Goal: Task Accomplishment & Management: Complete application form

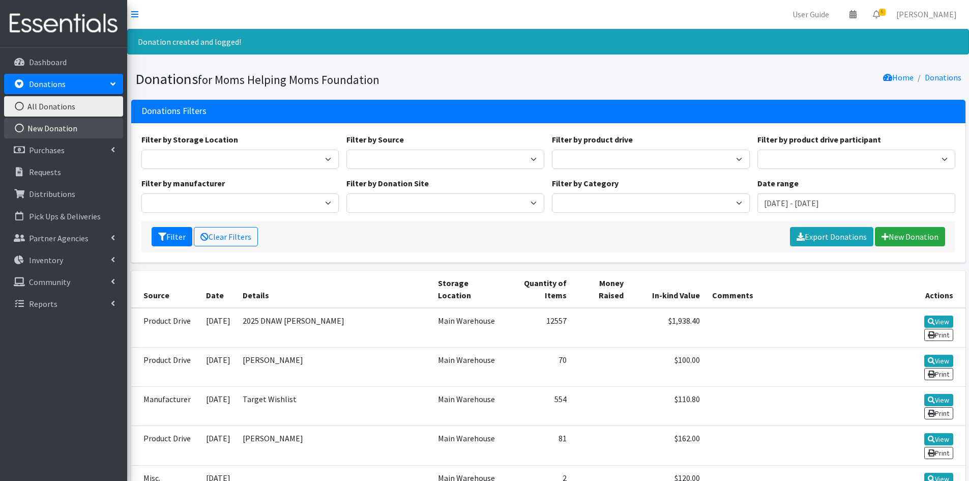
click at [64, 127] on link "New Donation" at bounding box center [63, 128] width 119 height 20
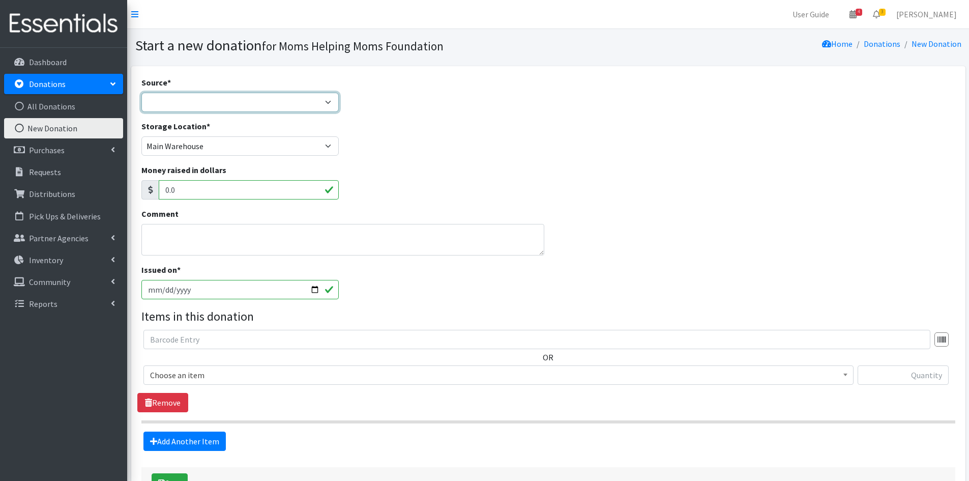
click at [326, 102] on select "Product Drive Manufacturer Donation Site Misc. Donation" at bounding box center [240, 102] width 198 height 19
select select "Product Drive"
click at [141, 93] on select "Product Drive Manufacturer Donation Site Misc. Donation" at bounding box center [240, 102] width 198 height 19
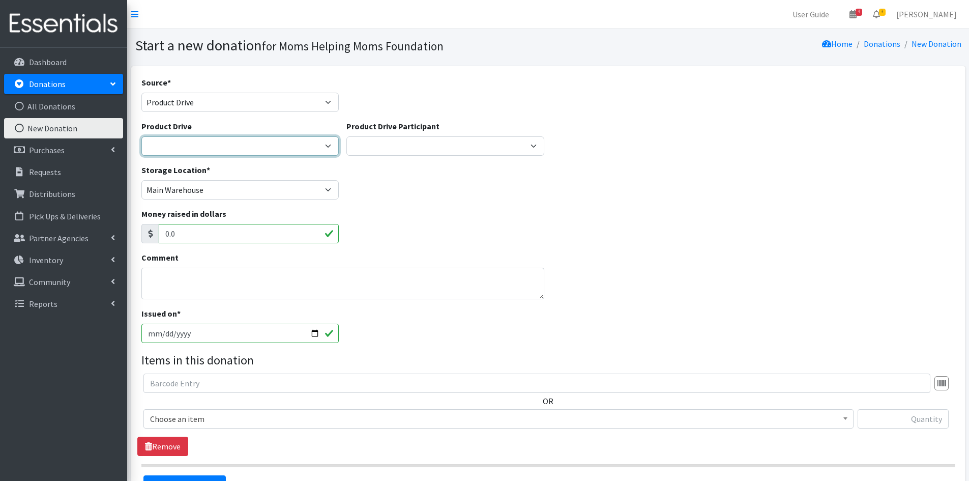
click at [325, 143] on select "2012 MOTHER'S DAY Zeta Phi Beta Sorority (virtual) 2021 HOLIDAY DRIVE AWR Week …" at bounding box center [240, 145] width 198 height 19
select select "3497"
click at [141, 136] on select "[DATE] Zeta Phi Beta Sorority (virtual) 2021 HOLIDAY DRIVE AWR Week of Giving/[…" at bounding box center [240, 145] width 198 height 19
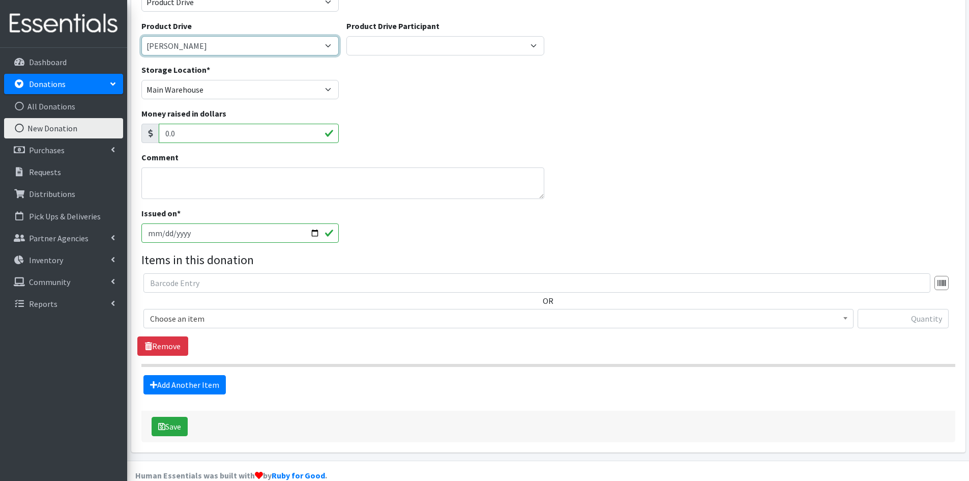
scroll to position [102, 0]
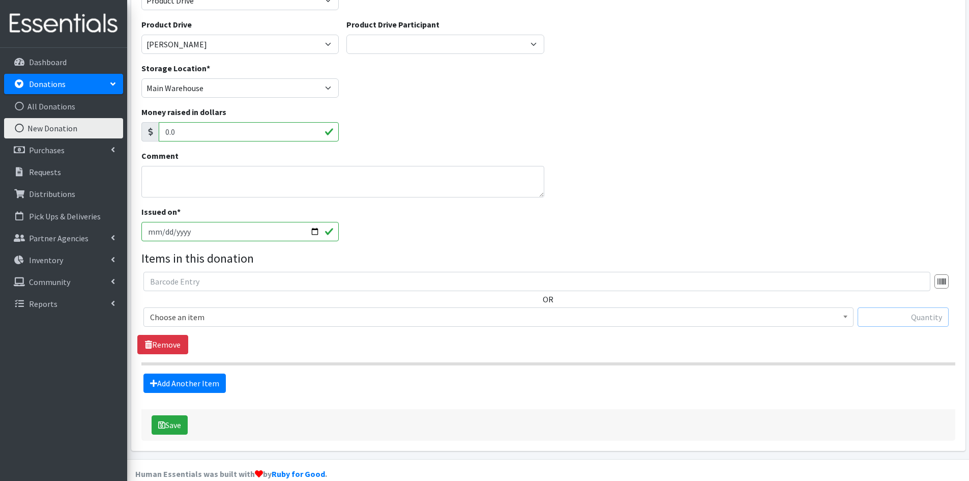
click at [881, 316] on input "text" at bounding box center [902, 316] width 91 height 19
type input "70"
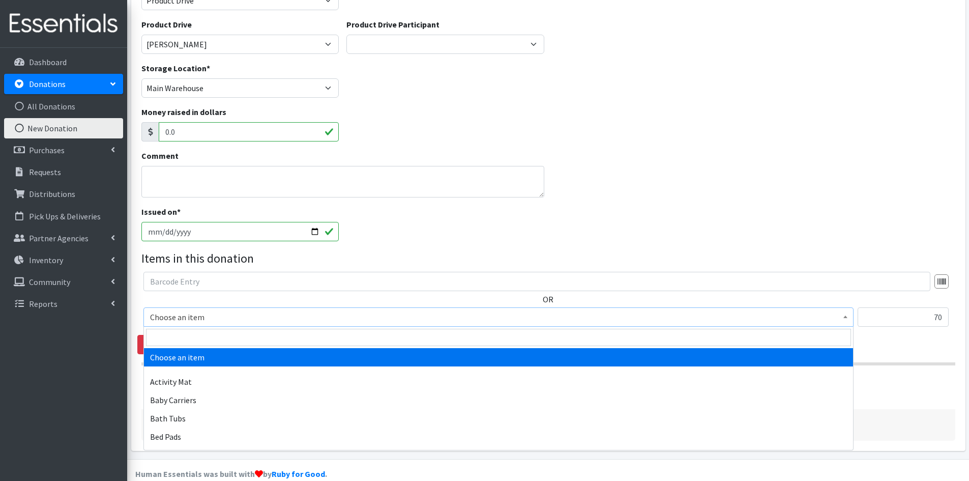
click at [845, 313] on span at bounding box center [845, 316] width 10 height 16
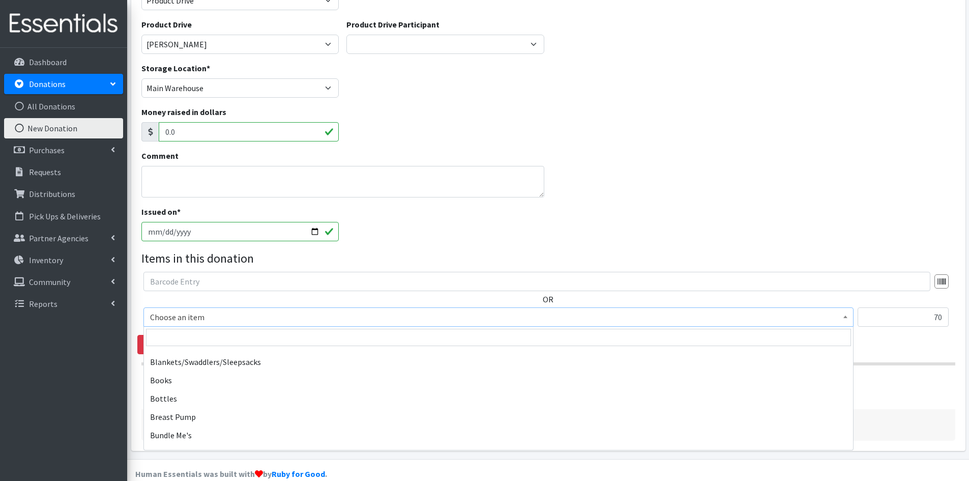
scroll to position [153, 0]
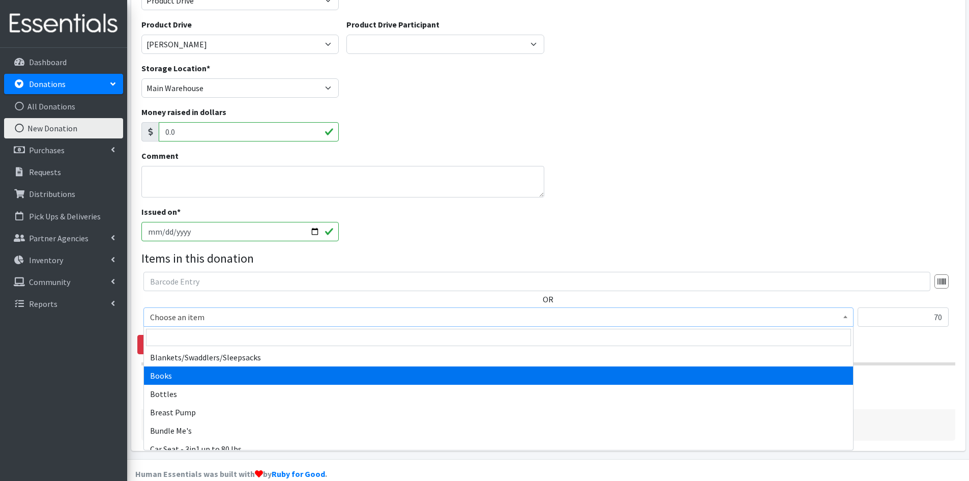
select select "1947"
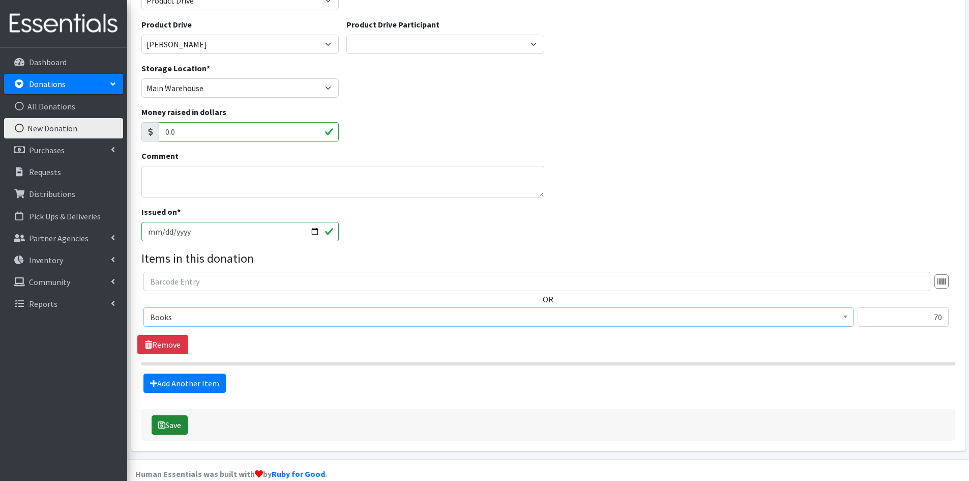
click at [172, 422] on button "Save" at bounding box center [170, 424] width 36 height 19
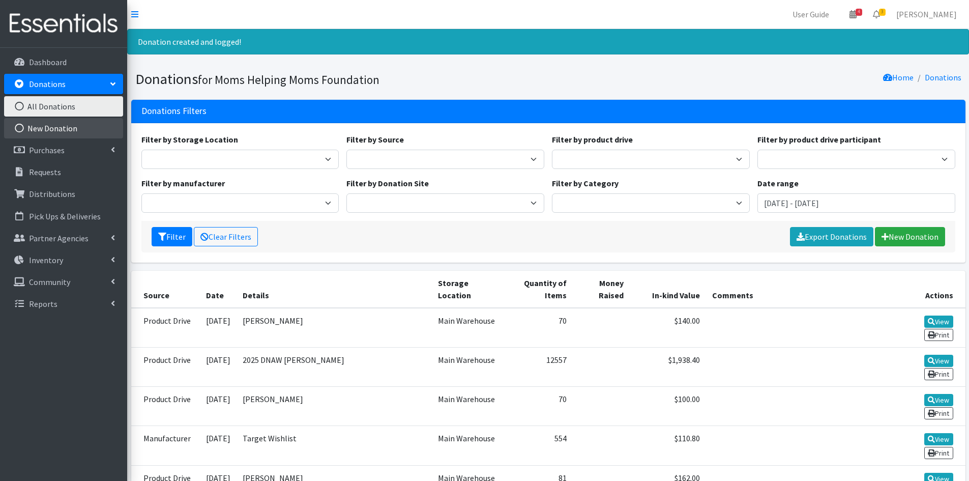
click at [72, 130] on link "New Donation" at bounding box center [63, 128] width 119 height 20
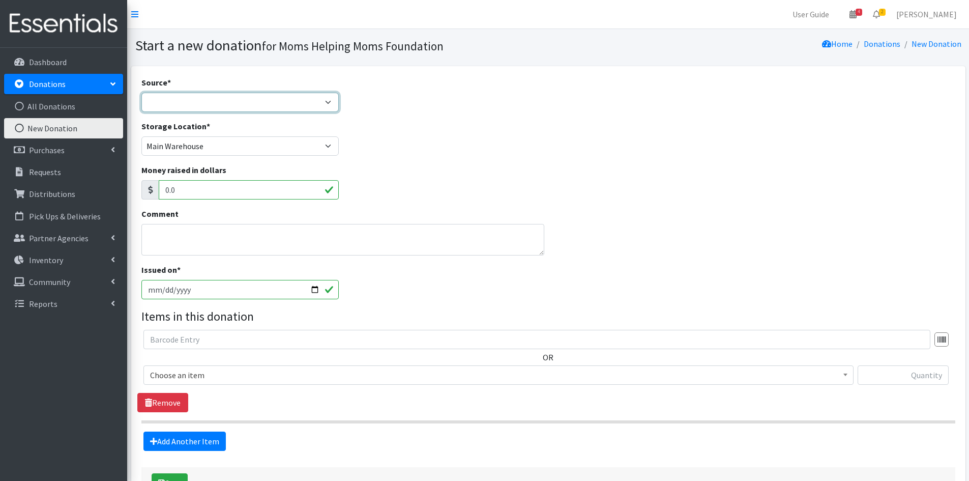
click at [325, 103] on select "Product Drive Manufacturer Donation Site Misc. Donation" at bounding box center [240, 102] width 198 height 19
select select "Product Drive"
click at [141, 93] on select "Product Drive Manufacturer Donation Site Misc. Donation" at bounding box center [240, 102] width 198 height 19
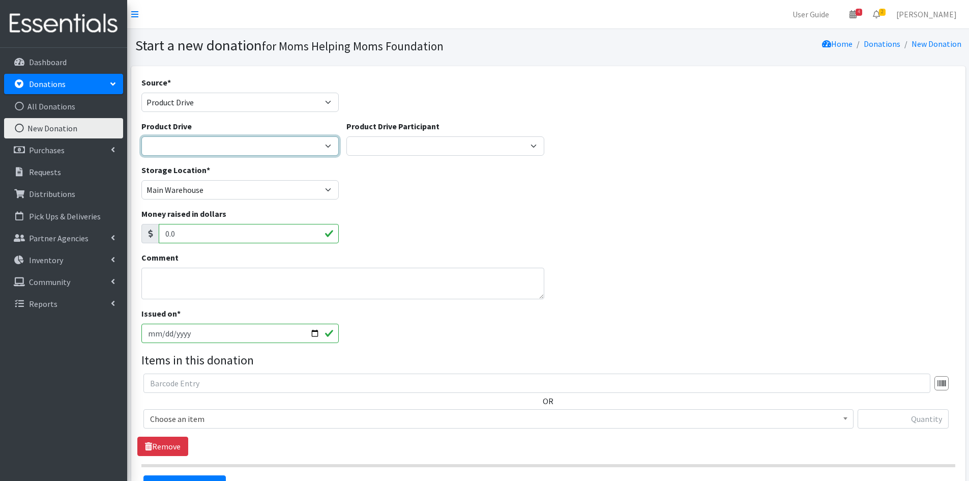
click at [323, 147] on select "[DATE] Zeta Phi Beta Sorority (virtual) 2021 HOLIDAY DRIVE AWR Week of Giving/[…" at bounding box center [240, 145] width 198 height 19
select select "3517"
click at [141, 136] on select "[DATE] Zeta Phi Beta Sorority (virtual) 2021 HOLIDAY DRIVE AWR Week of Giving/[…" at bounding box center [240, 145] width 198 height 19
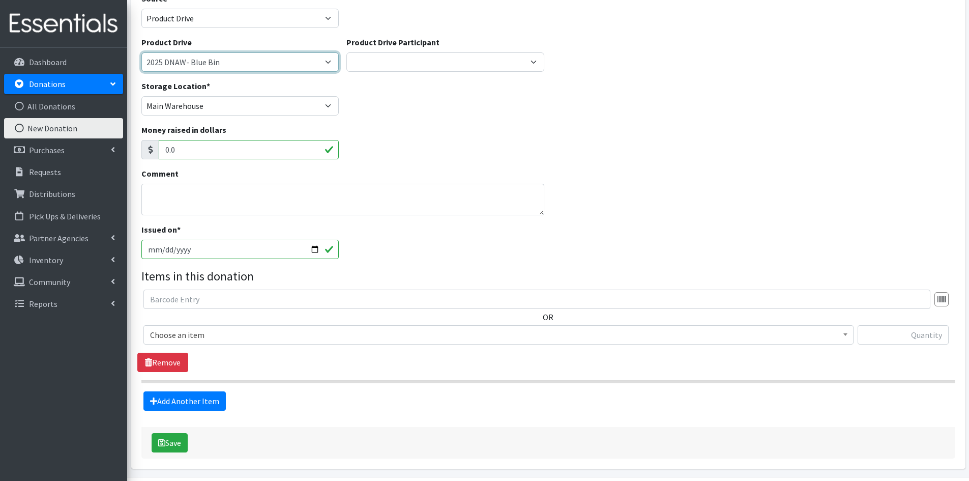
scroll to position [102, 0]
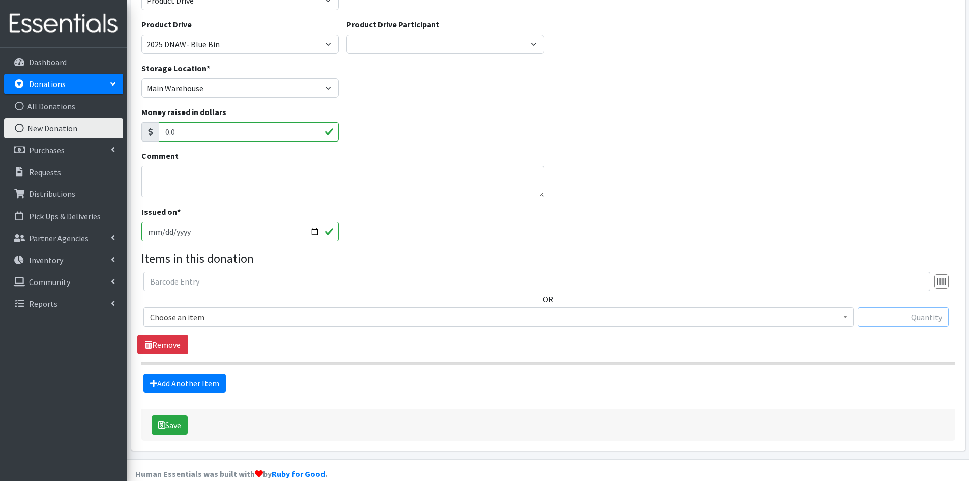
click at [900, 315] on input "text" at bounding box center [902, 316] width 91 height 19
type input "160"
click at [847, 316] on span at bounding box center [845, 316] width 10 height 16
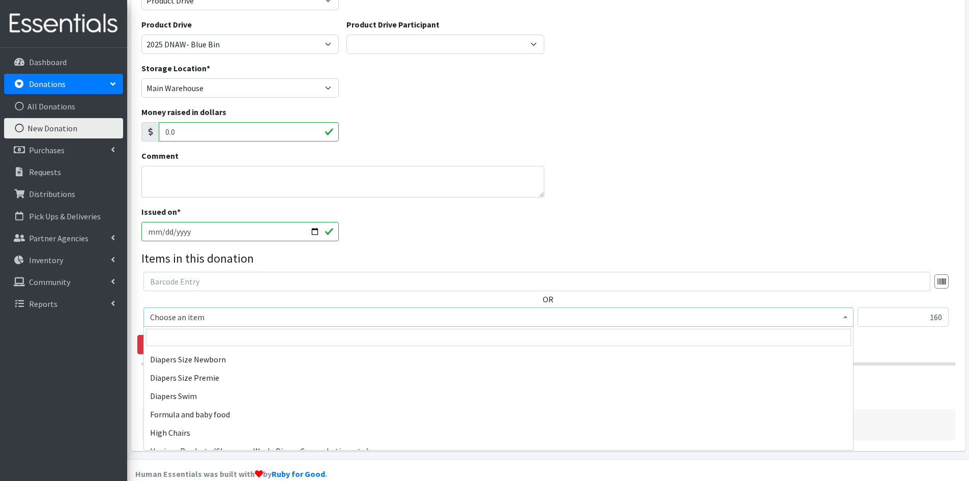
scroll to position [1220, 0]
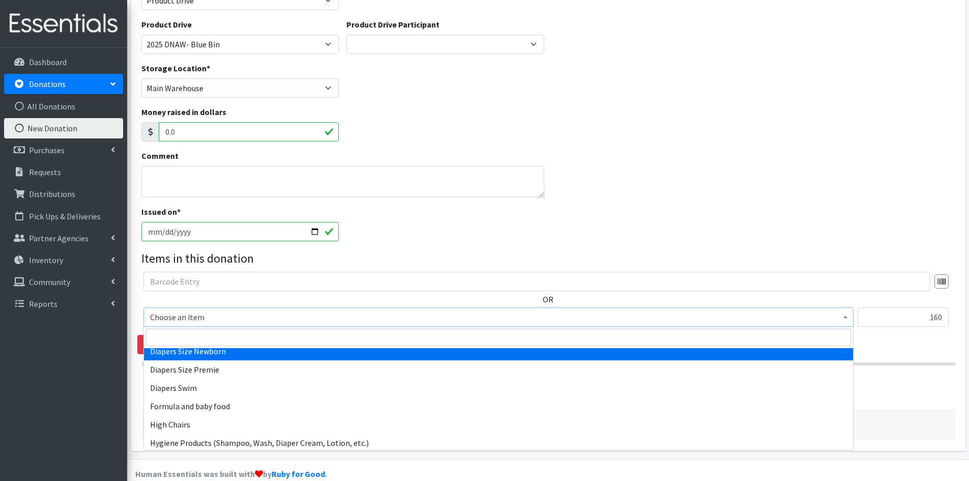
select select "1963"
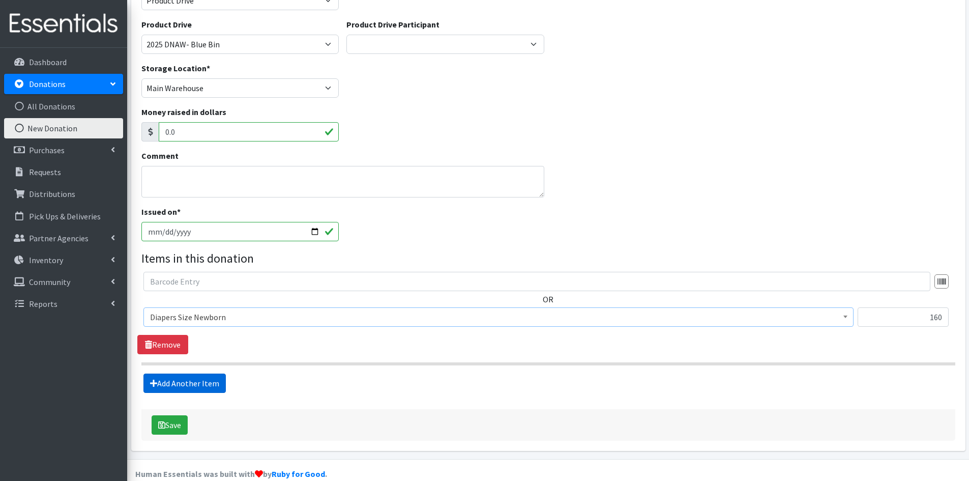
click at [187, 384] on link "Add Another Item" at bounding box center [184, 382] width 82 height 19
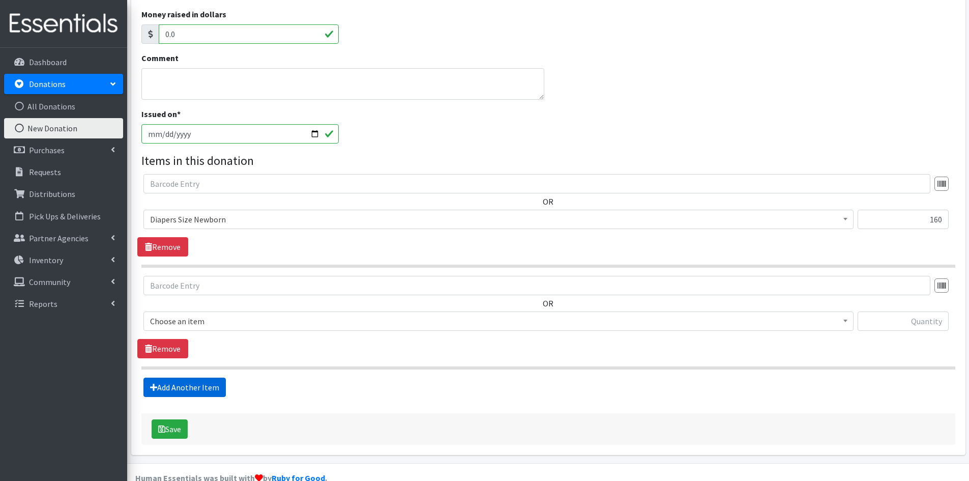
scroll to position [220, 0]
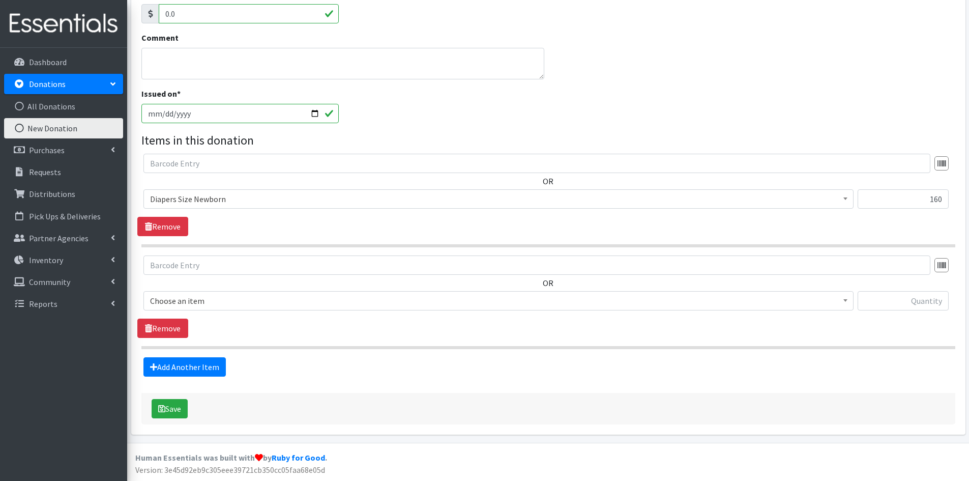
click at [841, 298] on span at bounding box center [845, 299] width 10 height 16
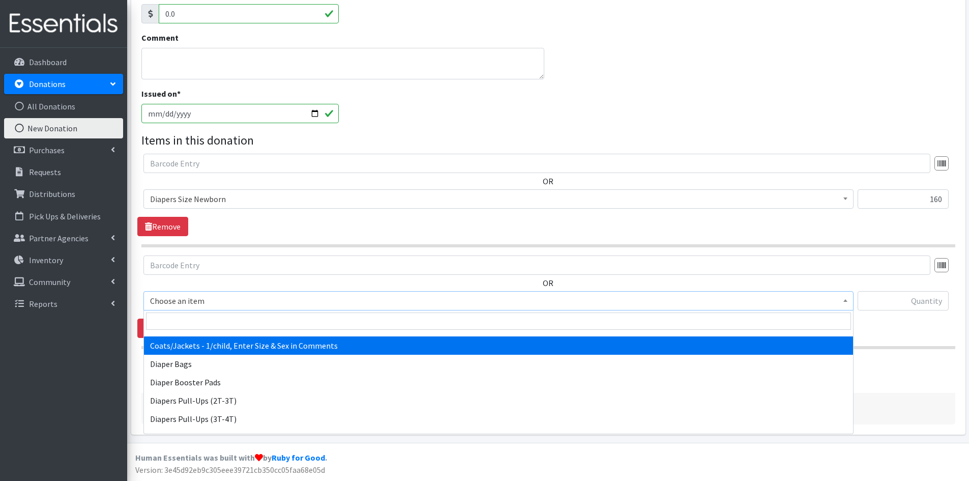
scroll to position [1017, 0]
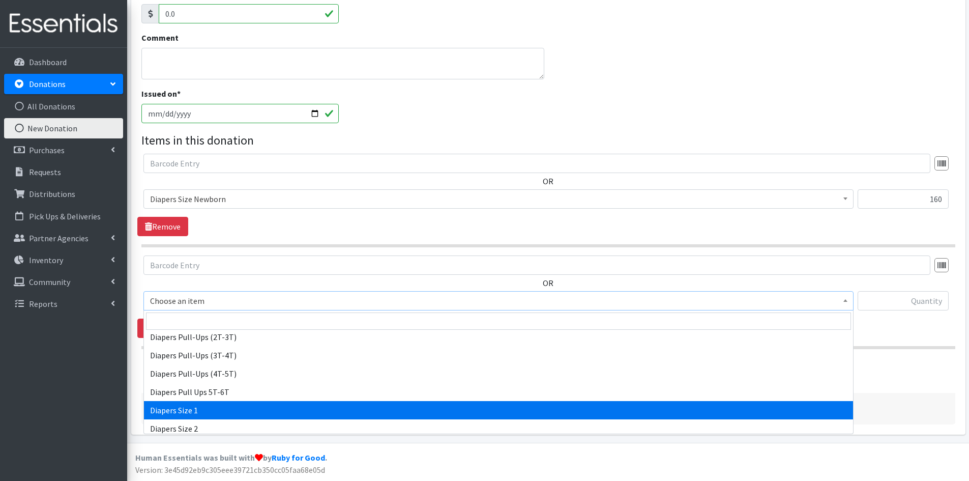
select select "1964"
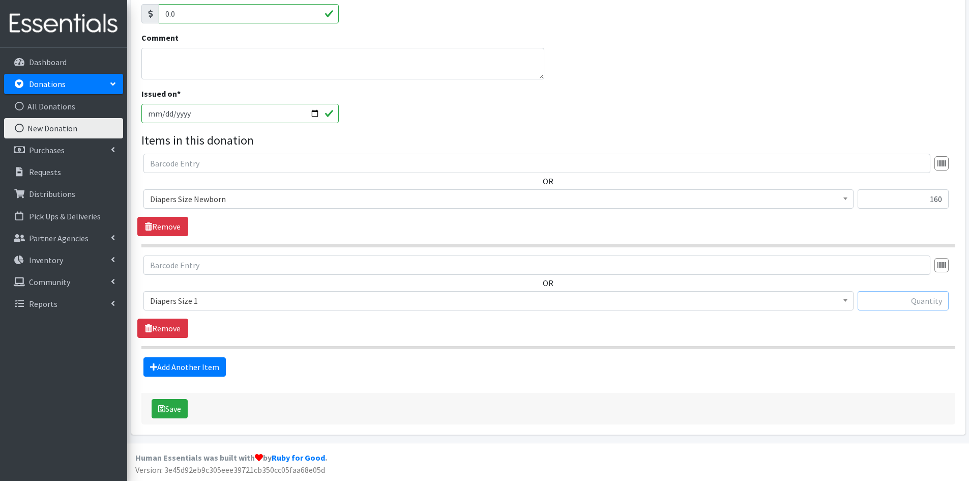
click at [904, 300] on input "text" at bounding box center [902, 300] width 91 height 19
type input "245"
click at [181, 369] on link "Add Another Item" at bounding box center [184, 366] width 82 height 19
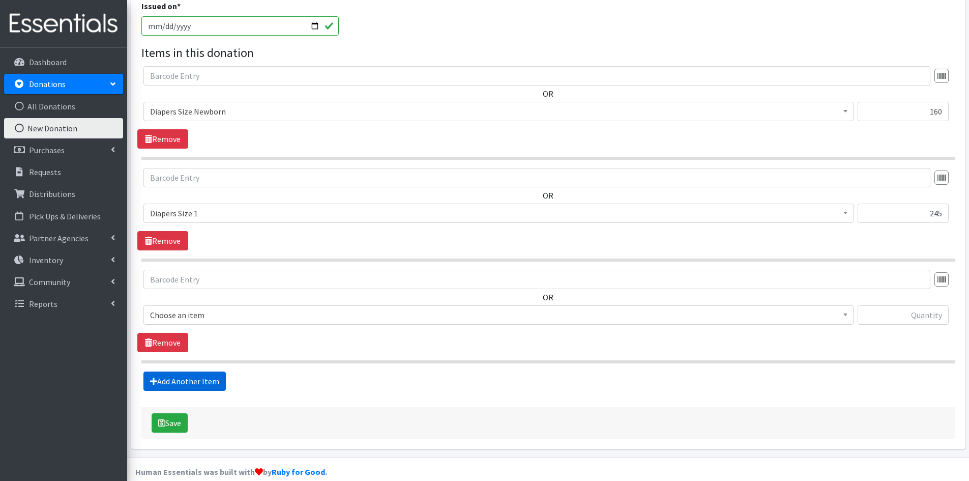
scroll to position [321, 0]
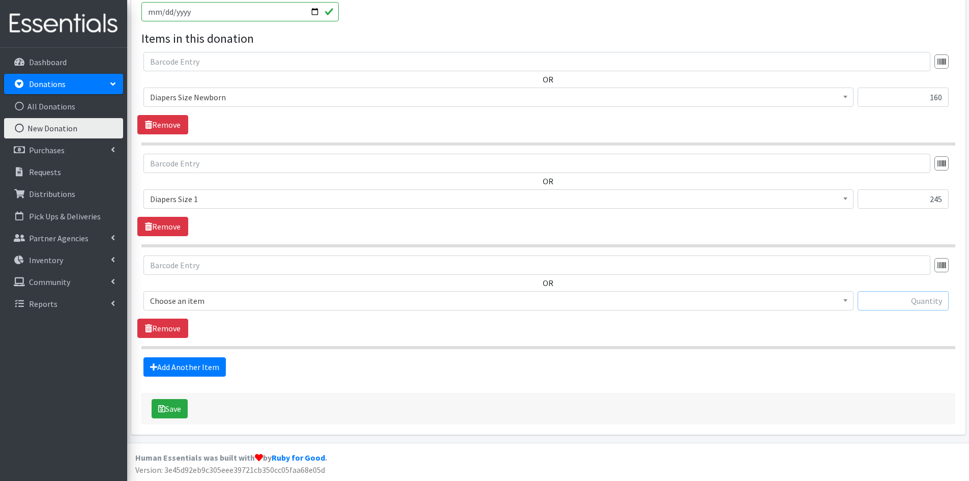
click at [911, 301] on input "text" at bounding box center [902, 300] width 91 height 19
type input "288"
click at [851, 296] on span "Choose an item" at bounding box center [498, 300] width 710 height 19
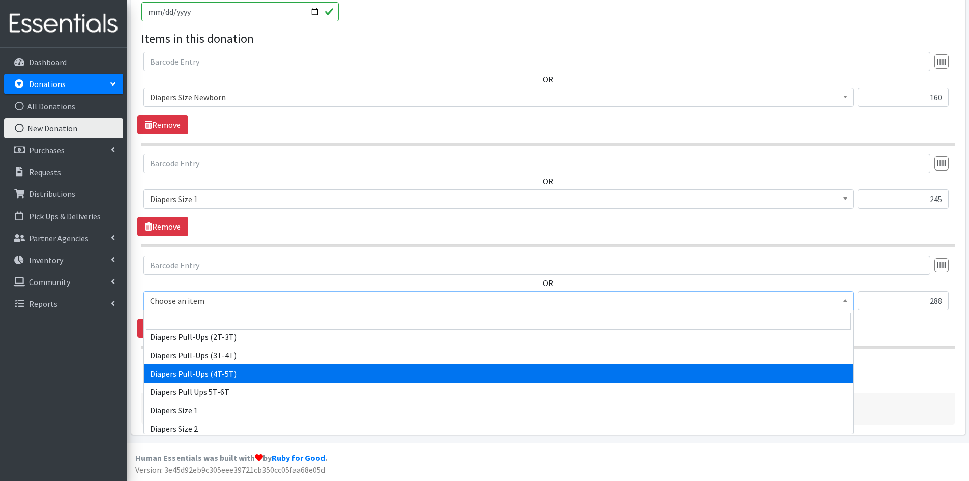
scroll to position [1068, 0]
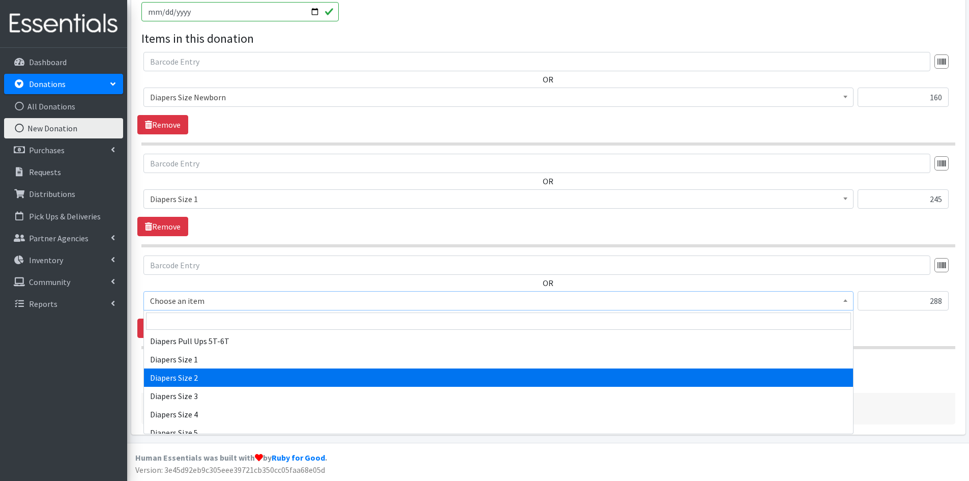
select select "1965"
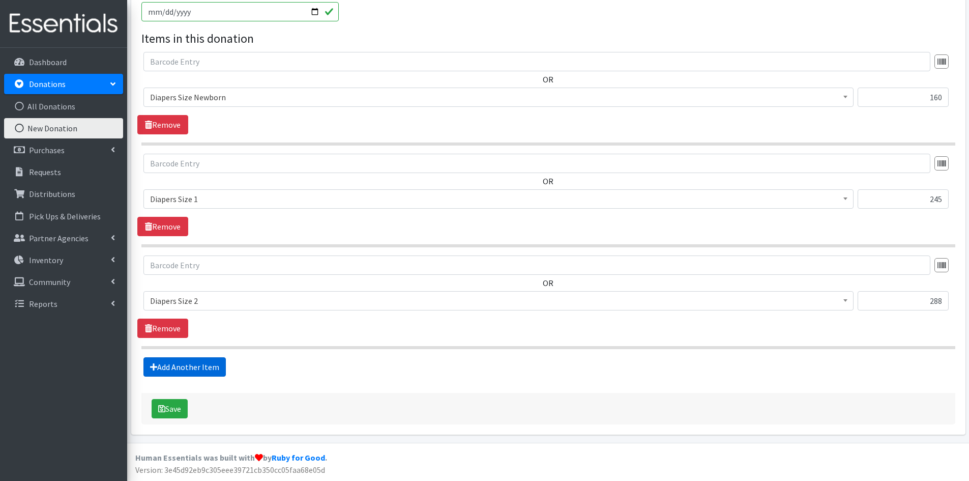
click at [194, 365] on link "Add Another Item" at bounding box center [184, 366] width 82 height 19
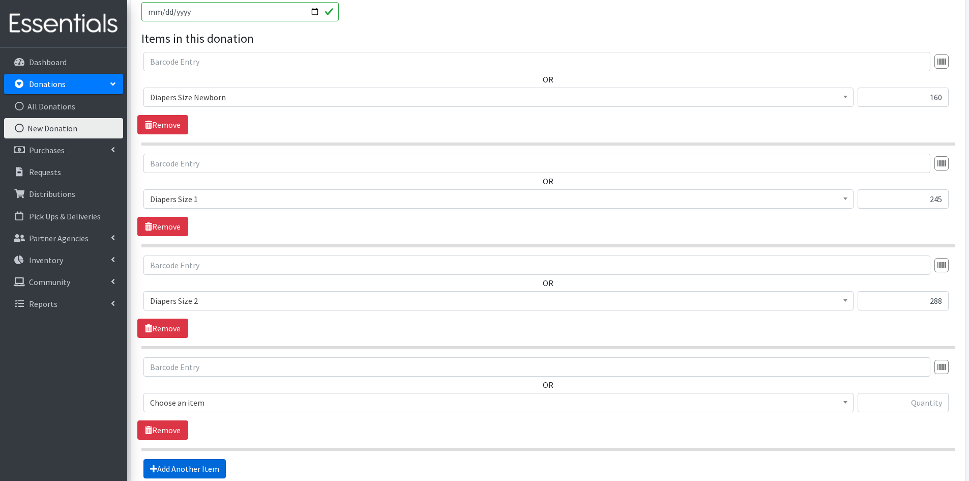
scroll to position [423, 0]
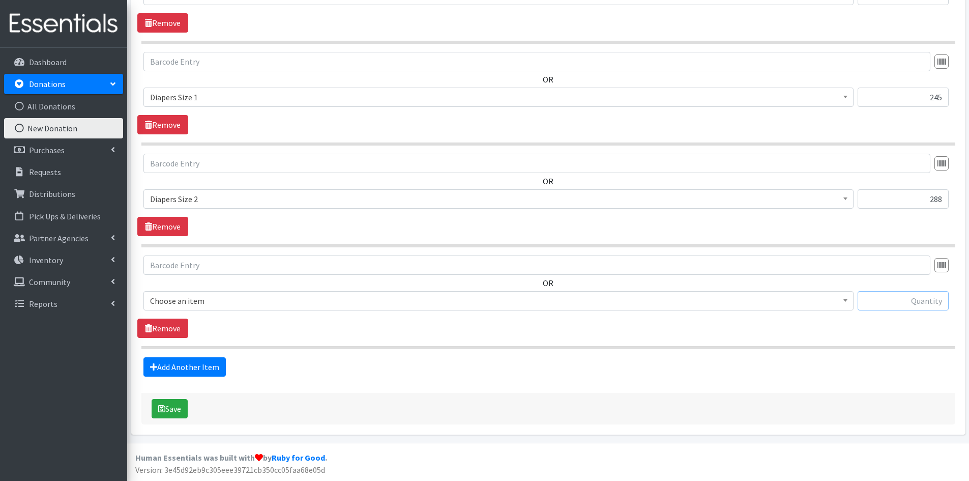
click at [885, 302] on input "text" at bounding box center [902, 300] width 91 height 19
type input "286"
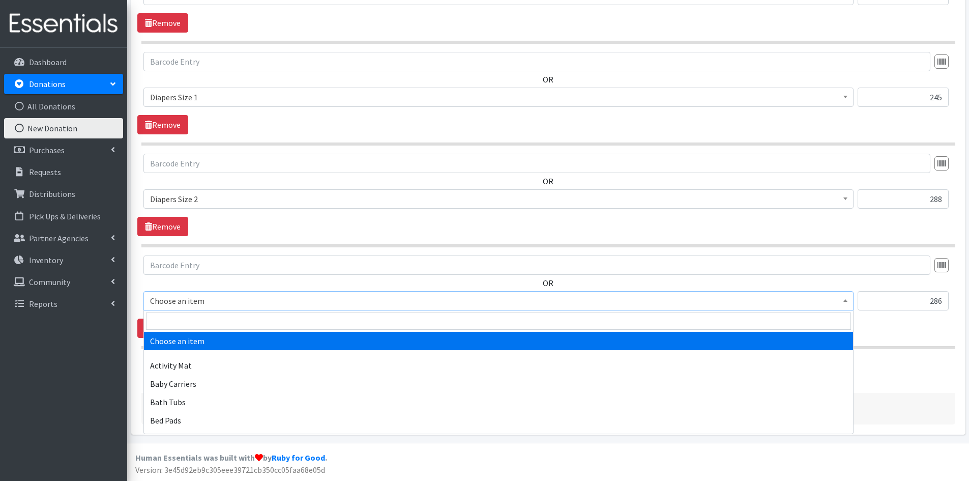
click at [846, 298] on span at bounding box center [845, 299] width 10 height 16
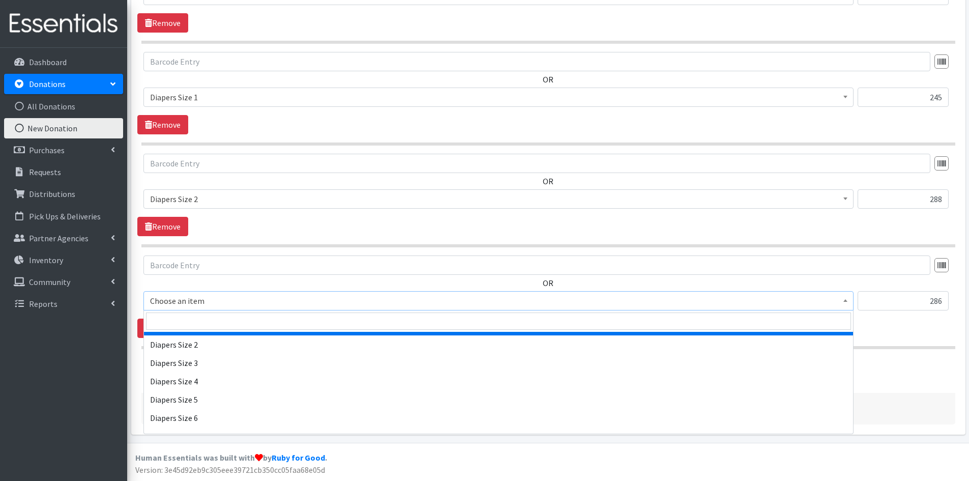
scroll to position [1119, 0]
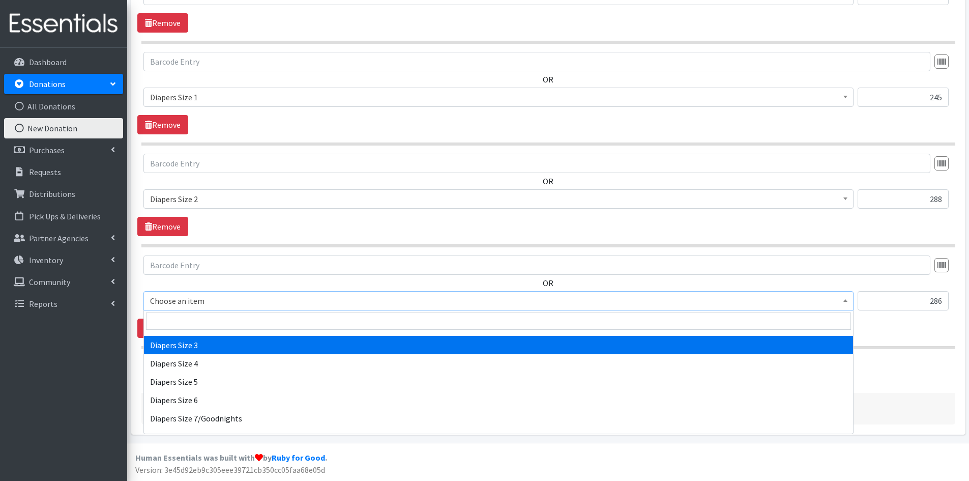
select select "1966"
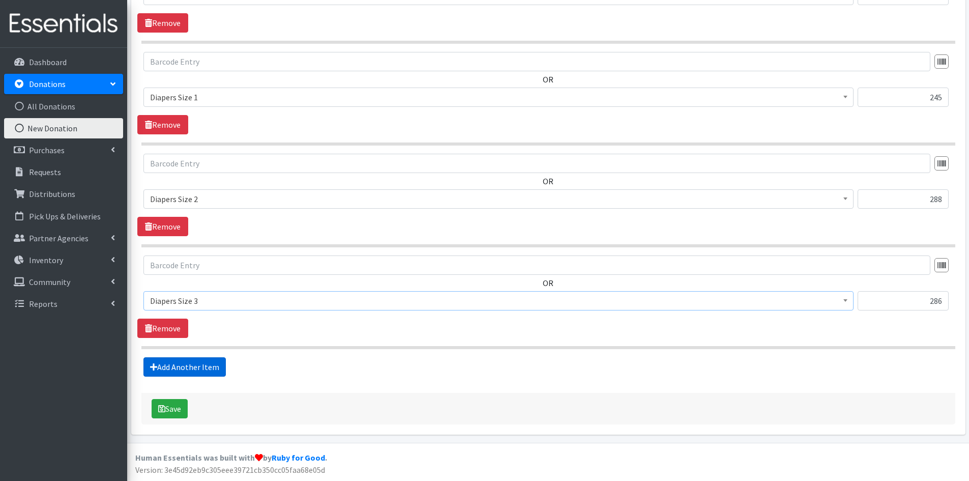
click at [176, 367] on link "Add Another Item" at bounding box center [184, 366] width 82 height 19
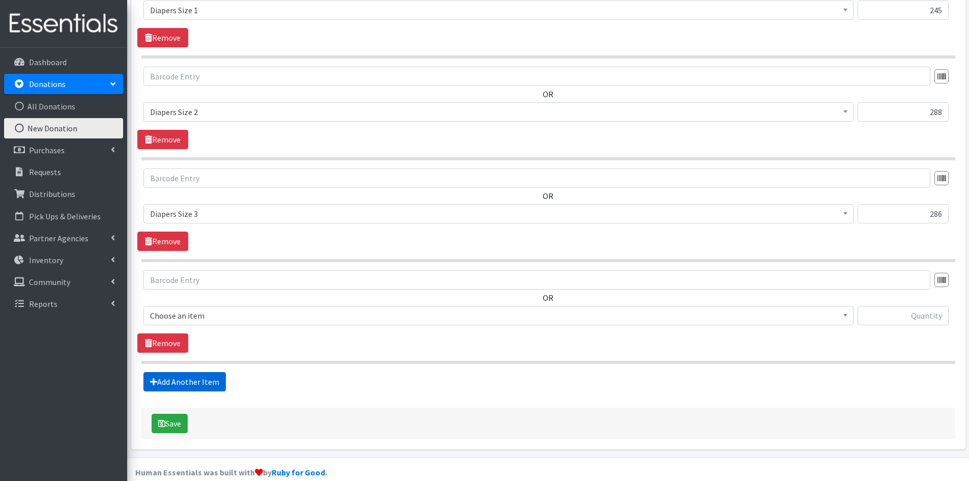
scroll to position [525, 0]
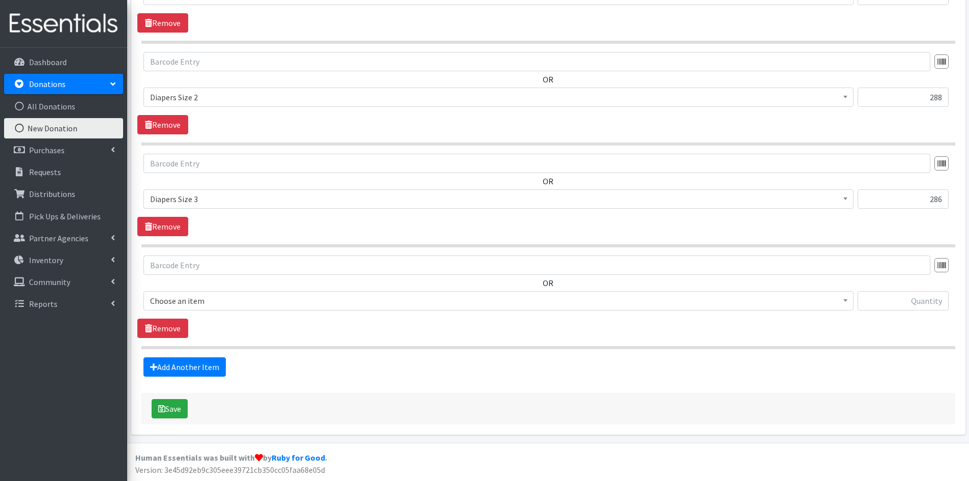
click at [844, 301] on b at bounding box center [845, 300] width 4 height 3
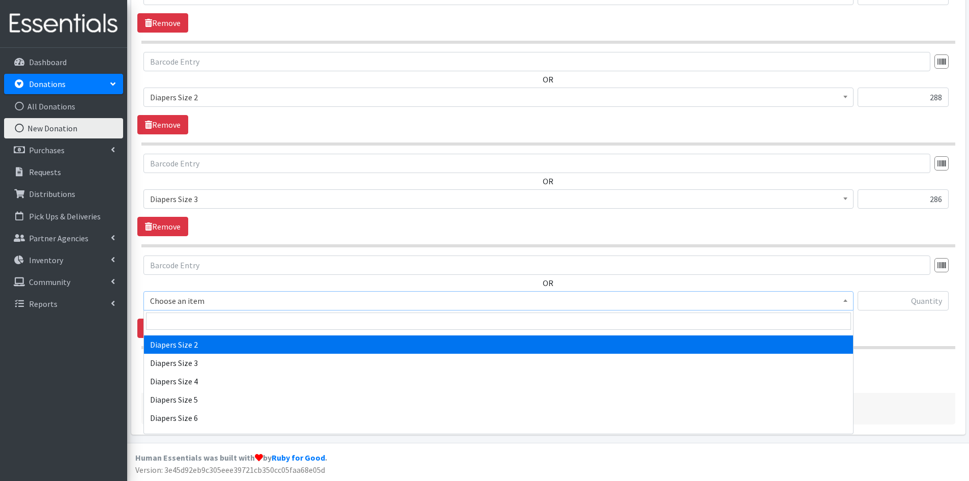
scroll to position [1119, 0]
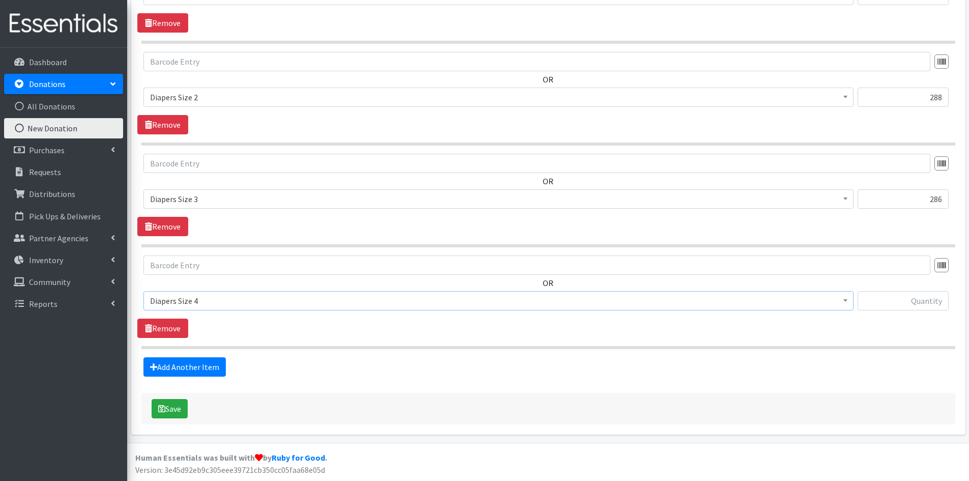
select select "1967"
click at [893, 300] on input "text" at bounding box center [902, 300] width 91 height 19
type input "138"
click at [175, 363] on link "Add Another Item" at bounding box center [184, 366] width 82 height 19
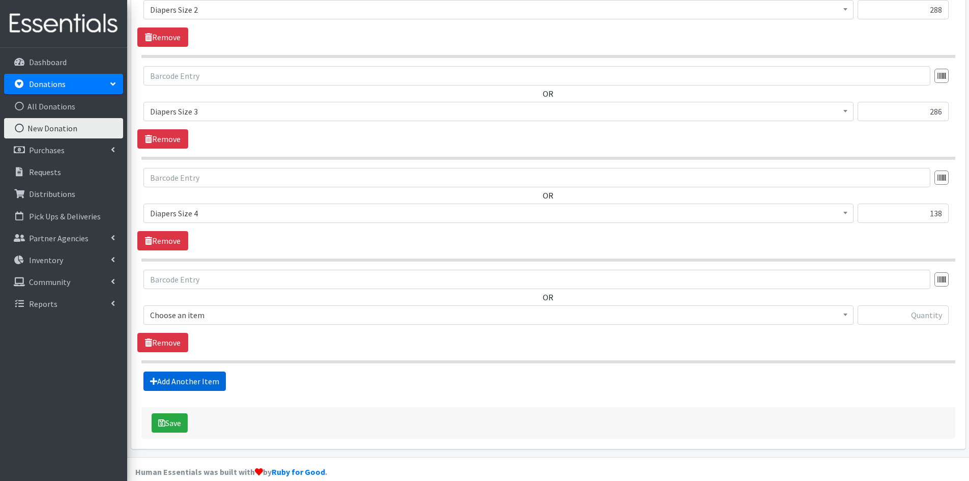
scroll to position [626, 0]
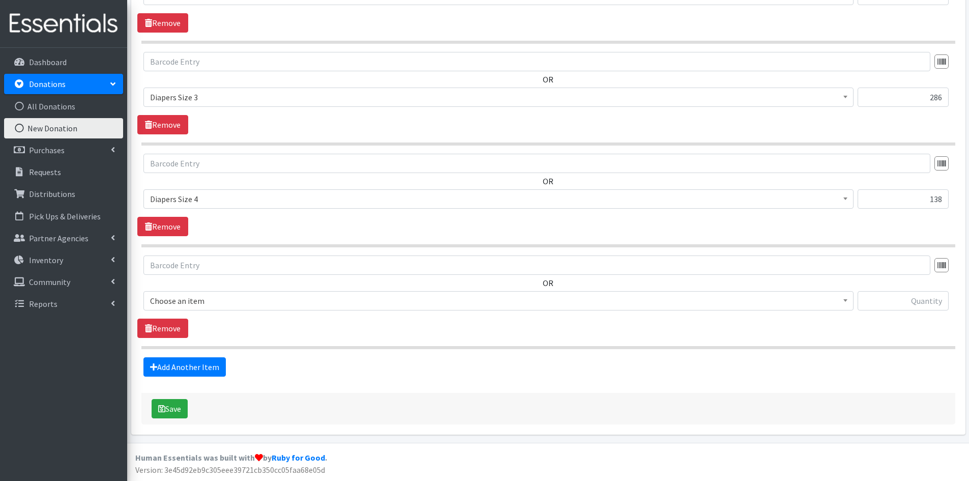
click at [843, 299] on b at bounding box center [845, 300] width 4 height 3
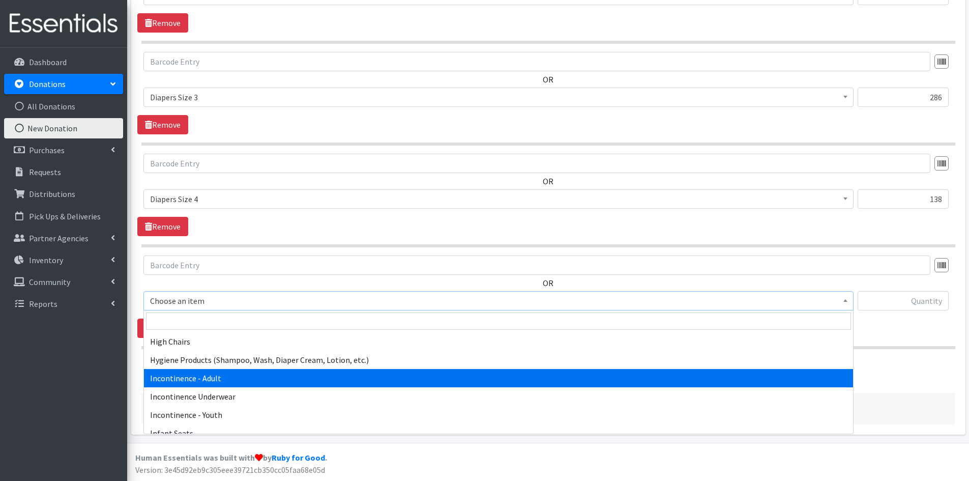
scroll to position [1220, 0]
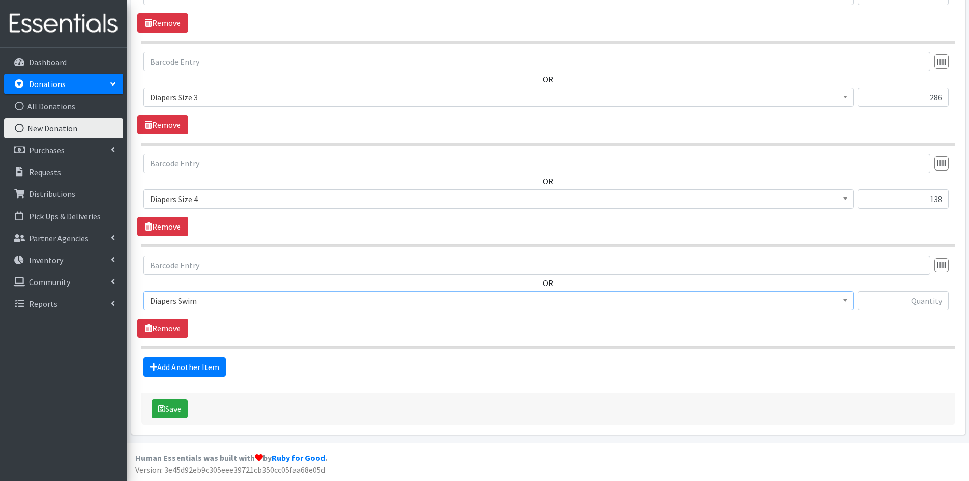
select select "309"
click at [912, 297] on input "text" at bounding box center [902, 300] width 91 height 19
type input "23"
click at [172, 365] on link "Add Another Item" at bounding box center [184, 366] width 82 height 19
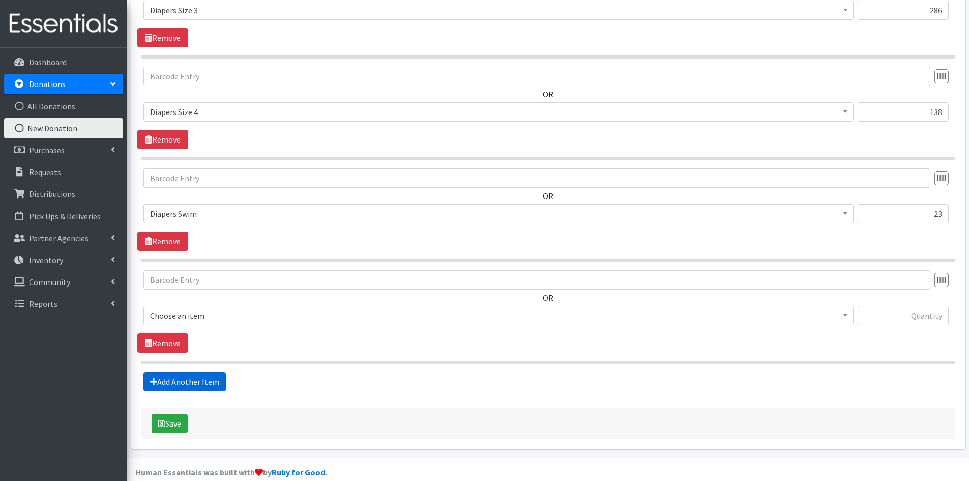
scroll to position [728, 0]
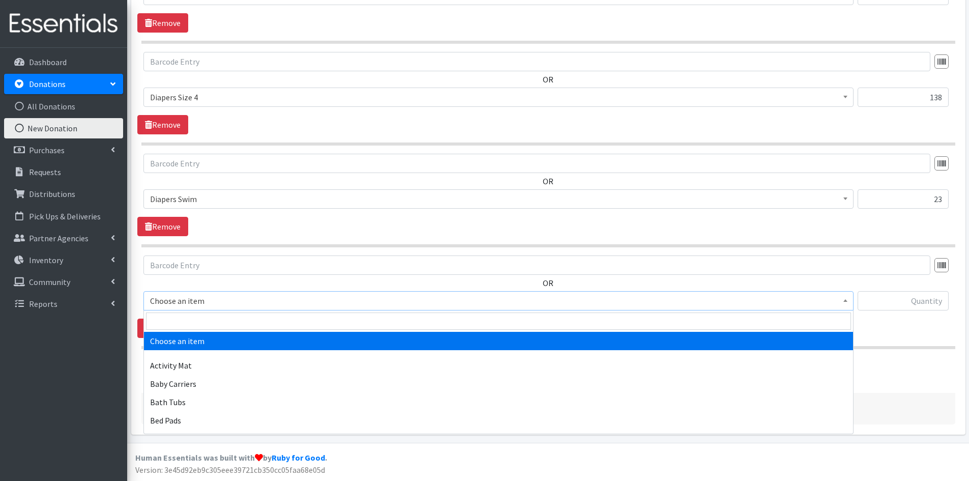
click at [844, 306] on span at bounding box center [845, 299] width 10 height 16
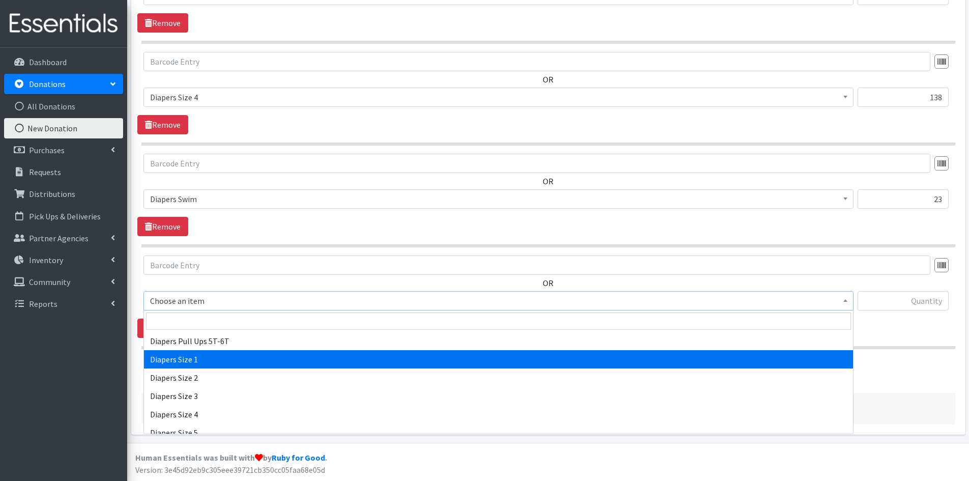
scroll to position [1017, 0]
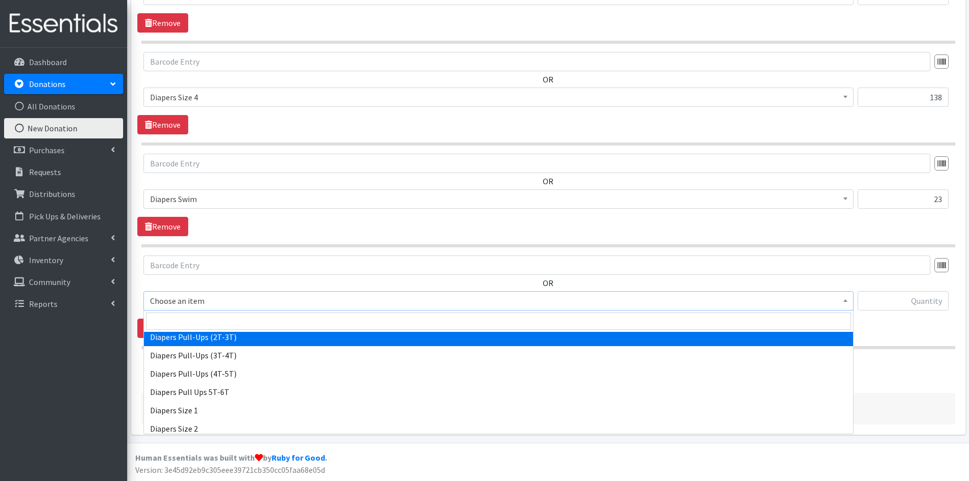
select select "1971"
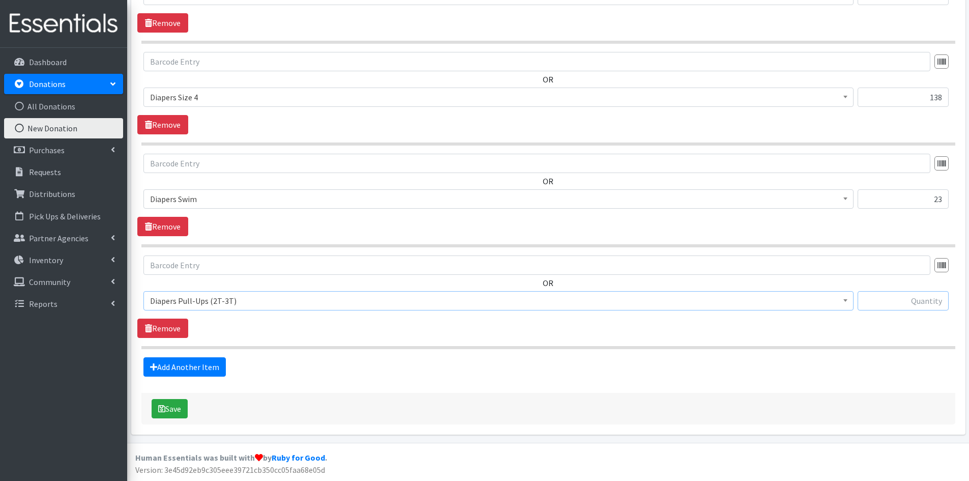
click at [896, 300] on input "text" at bounding box center [902, 300] width 91 height 19
type input "20"
click at [165, 407] on icon "submit" at bounding box center [161, 408] width 7 height 8
